Goal: Information Seeking & Learning: Learn about a topic

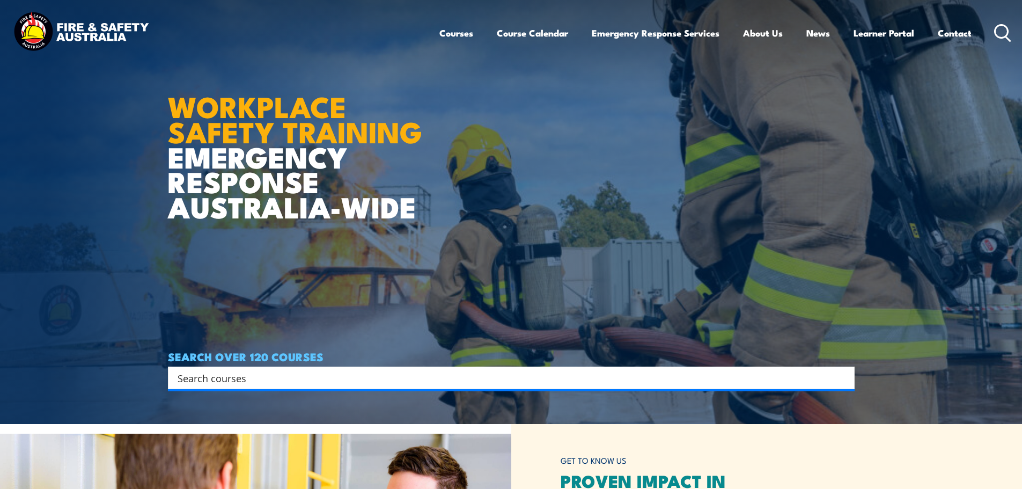
scroll to position [161, 0]
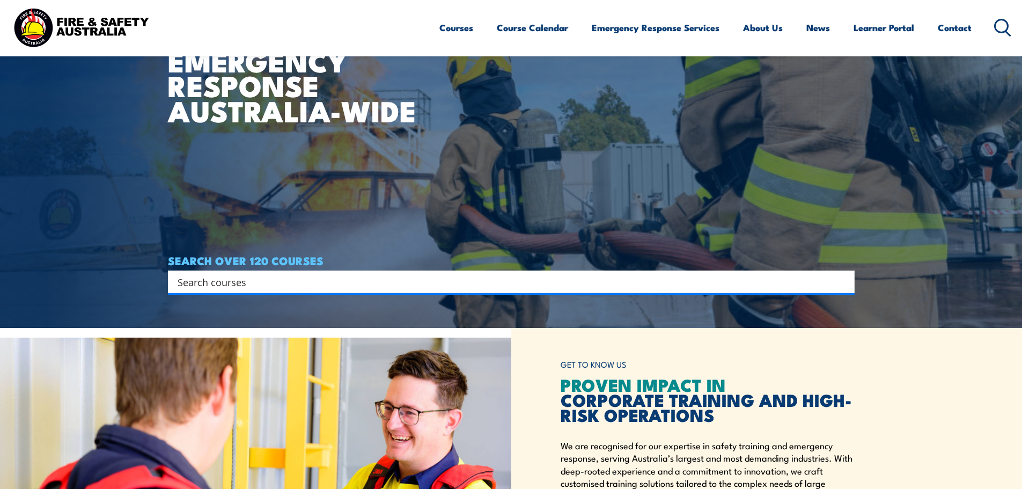
click at [458, 280] on input "Search input" at bounding box center [505, 282] width 654 height 16
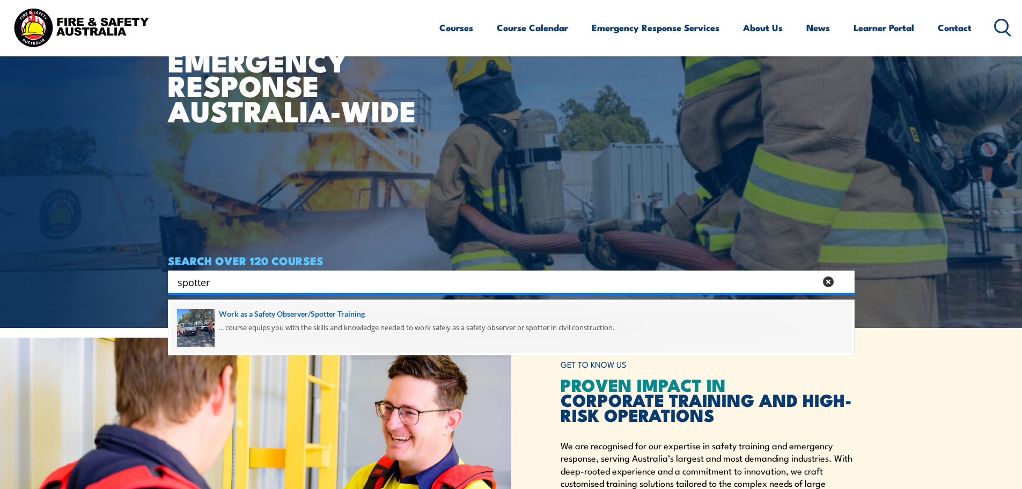
type input "spotter"
click at [429, 317] on span at bounding box center [511, 327] width 681 height 50
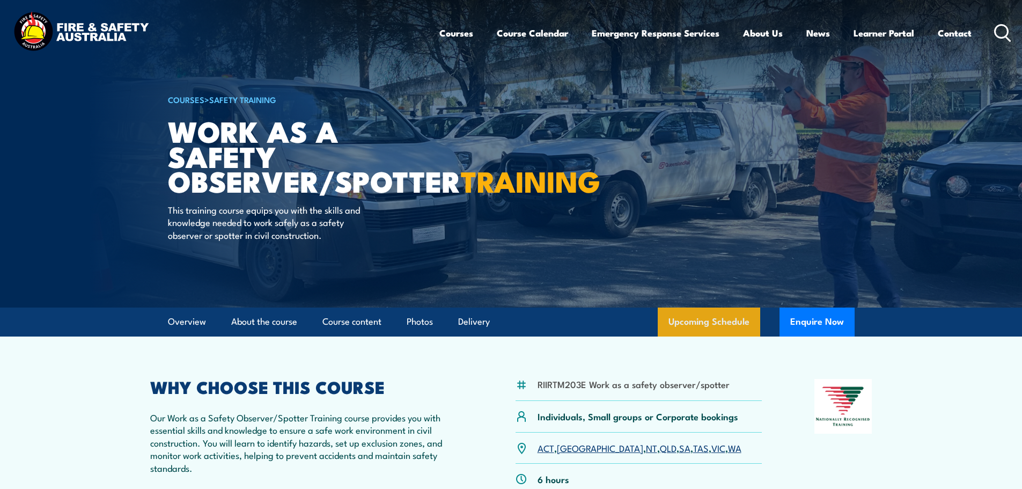
click at [729, 317] on link "Upcoming Schedule" at bounding box center [709, 322] width 103 height 29
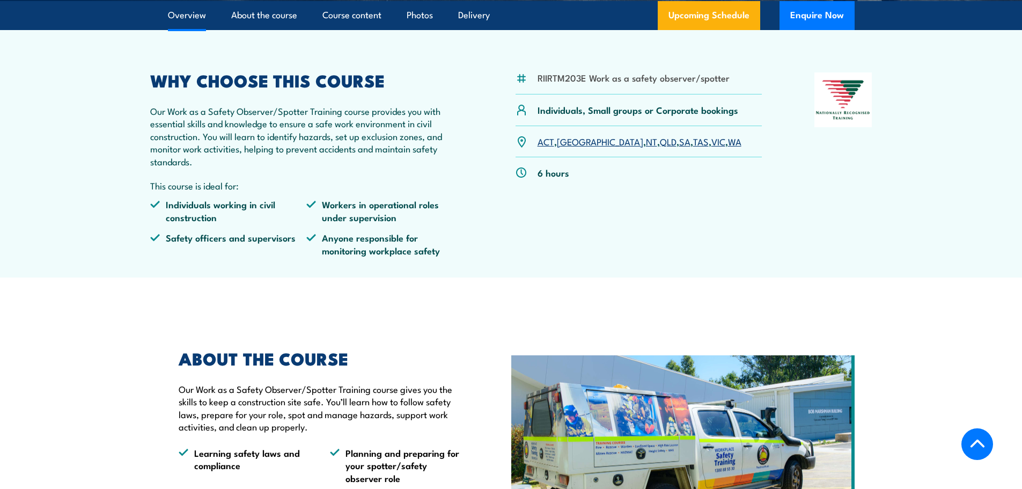
scroll to position [303, 0]
